Goal: Transaction & Acquisition: Purchase product/service

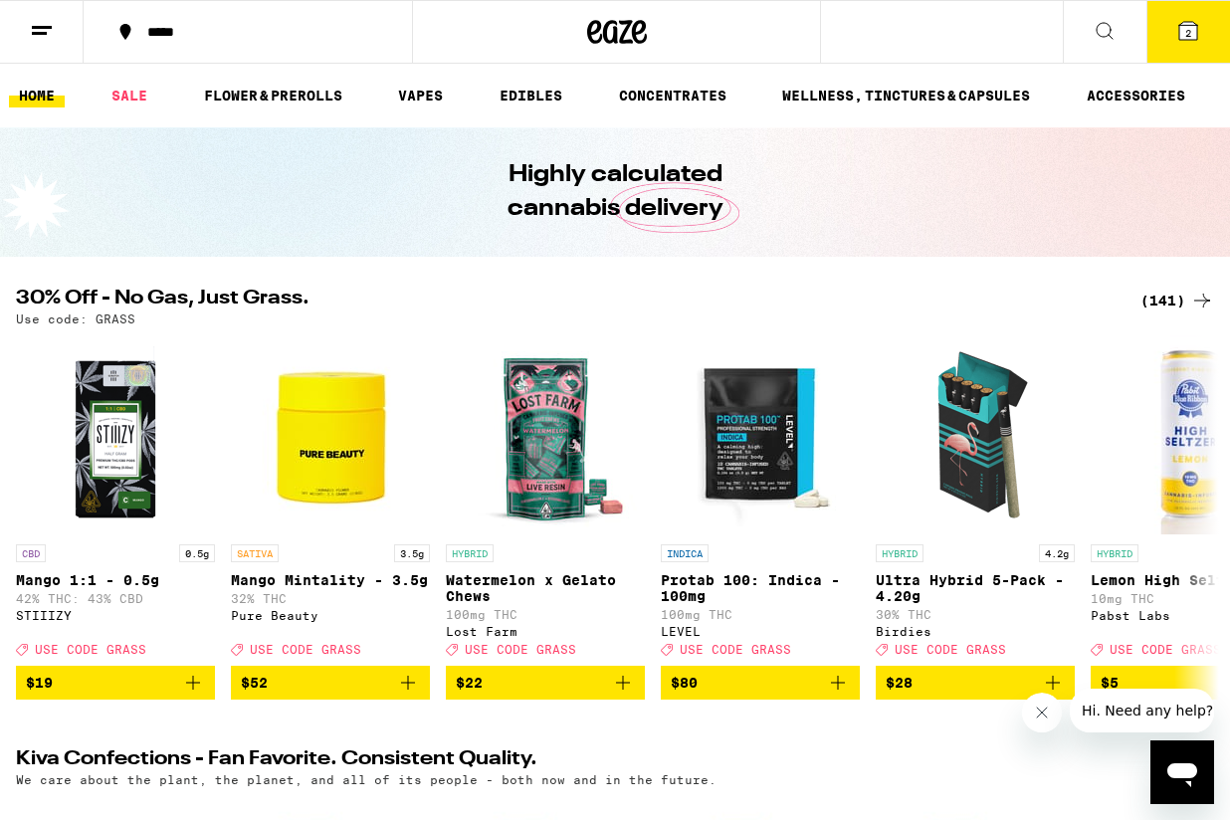
click at [1193, 29] on icon at bounding box center [1188, 31] width 18 height 18
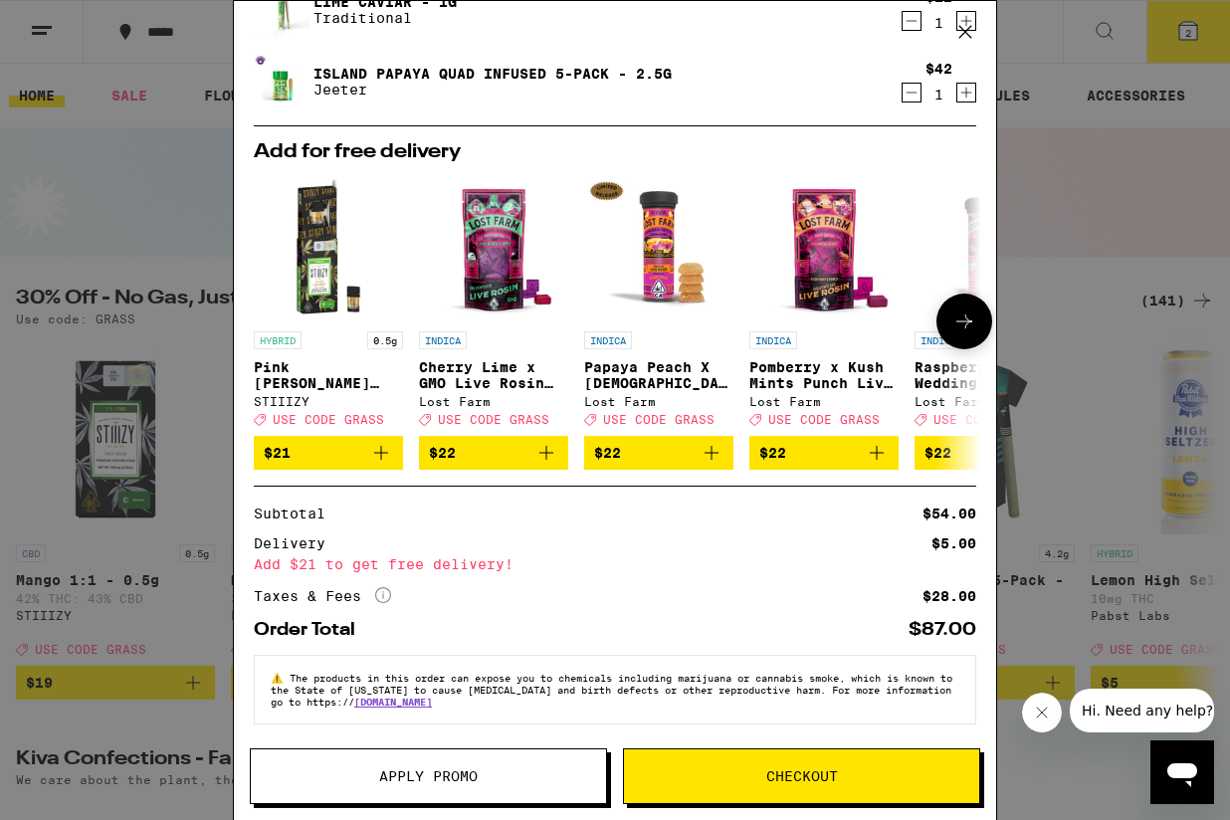
scroll to position [99, 0]
click at [385, 591] on icon "More Info" at bounding box center [383, 595] width 16 height 16
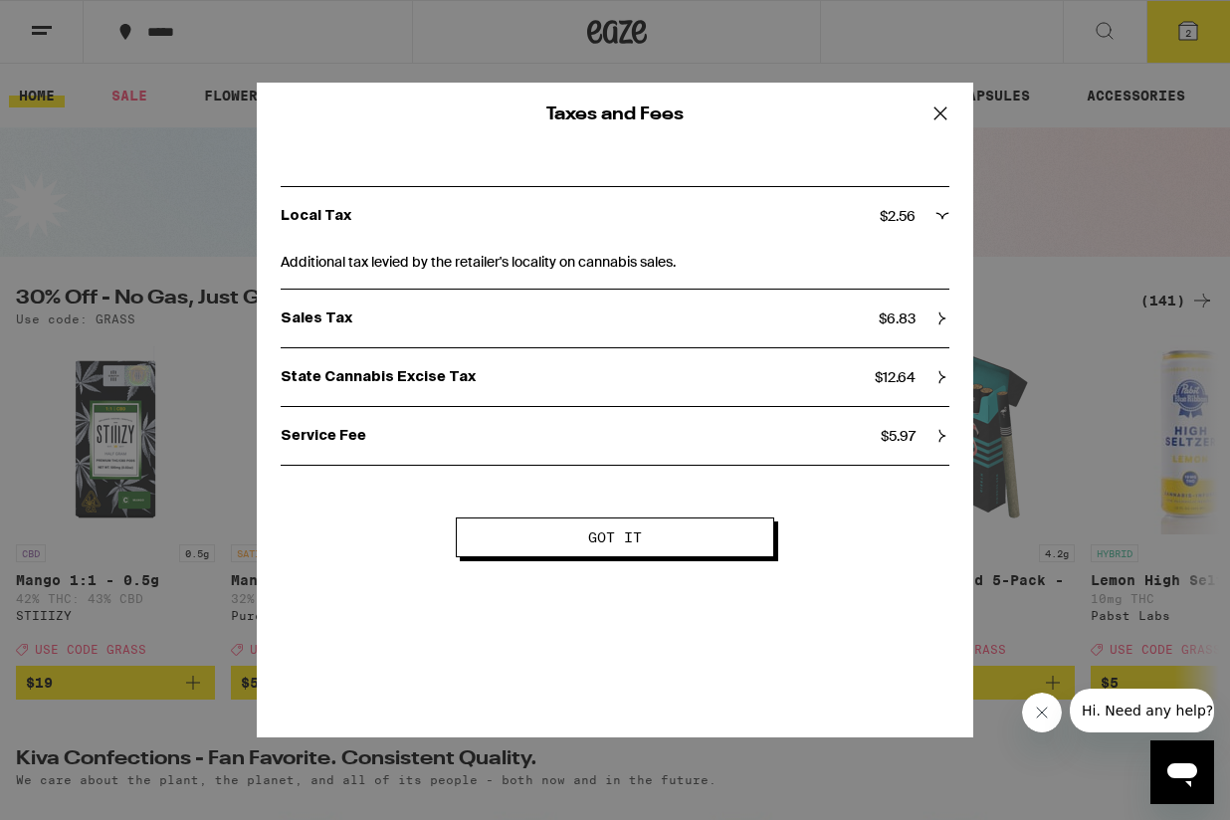
click at [599, 540] on span "Got it" at bounding box center [615, 537] width 54 height 14
